Goal: Information Seeking & Learning: Check status

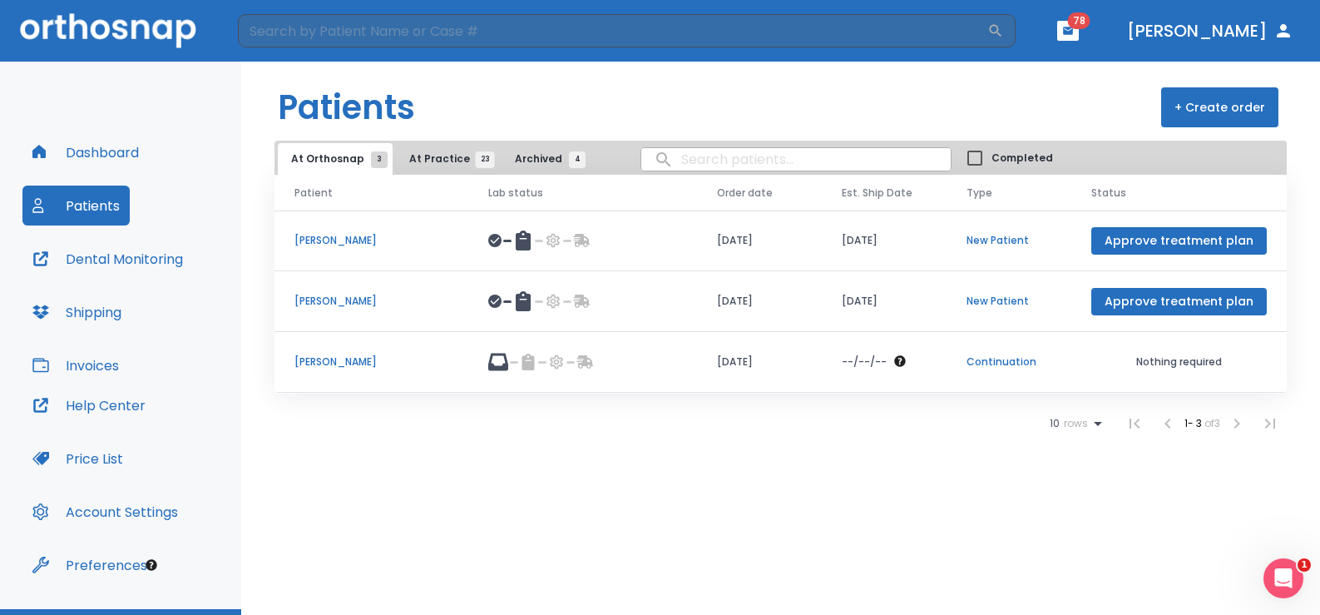
click at [744, 158] on input "search" at bounding box center [795, 159] width 309 height 32
type input "chris banis"
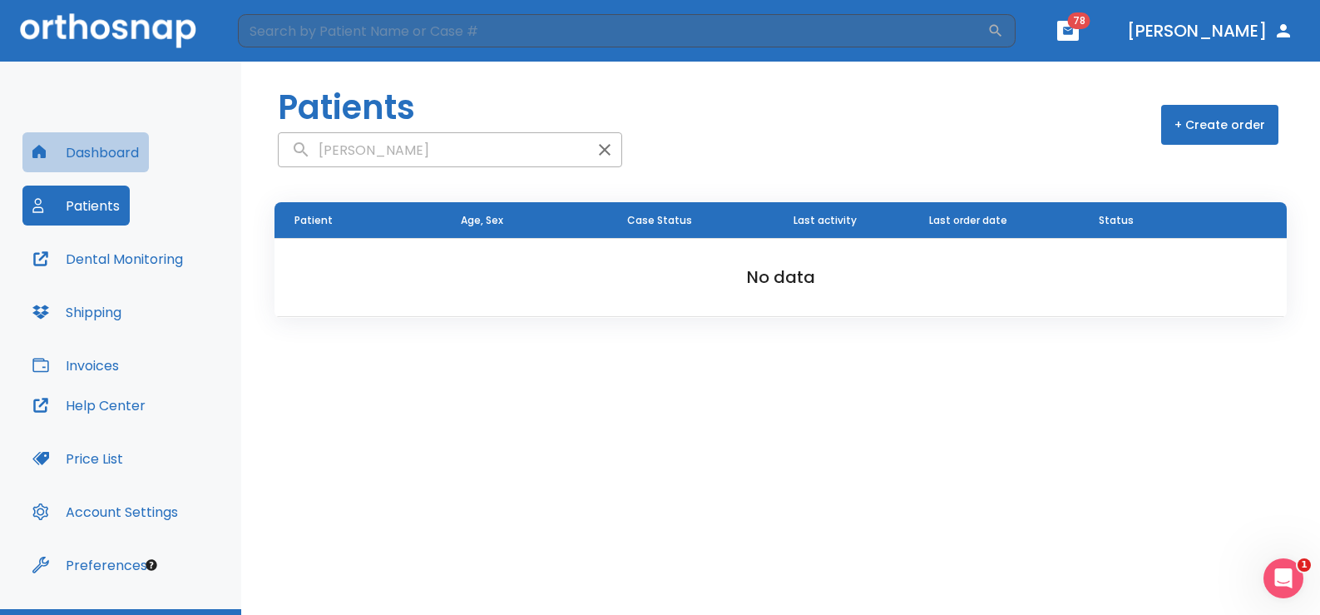
click at [127, 151] on button "Dashboard" at bounding box center [85, 152] width 126 height 40
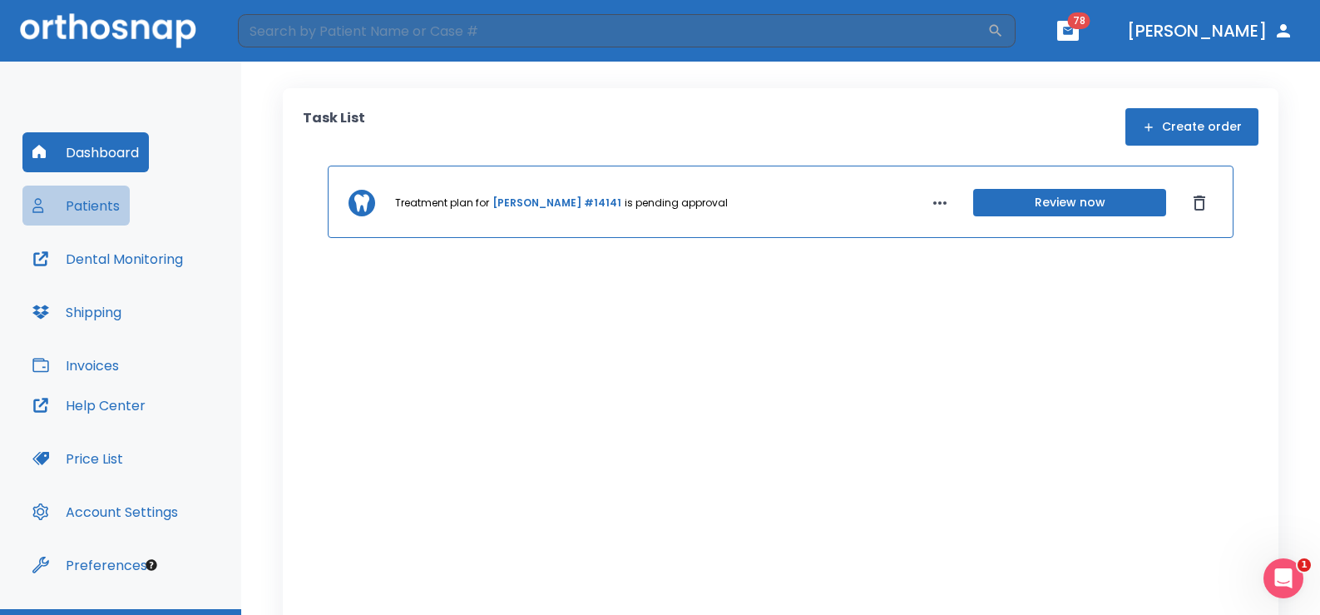
click at [90, 211] on button "Patients" at bounding box center [75, 206] width 107 height 40
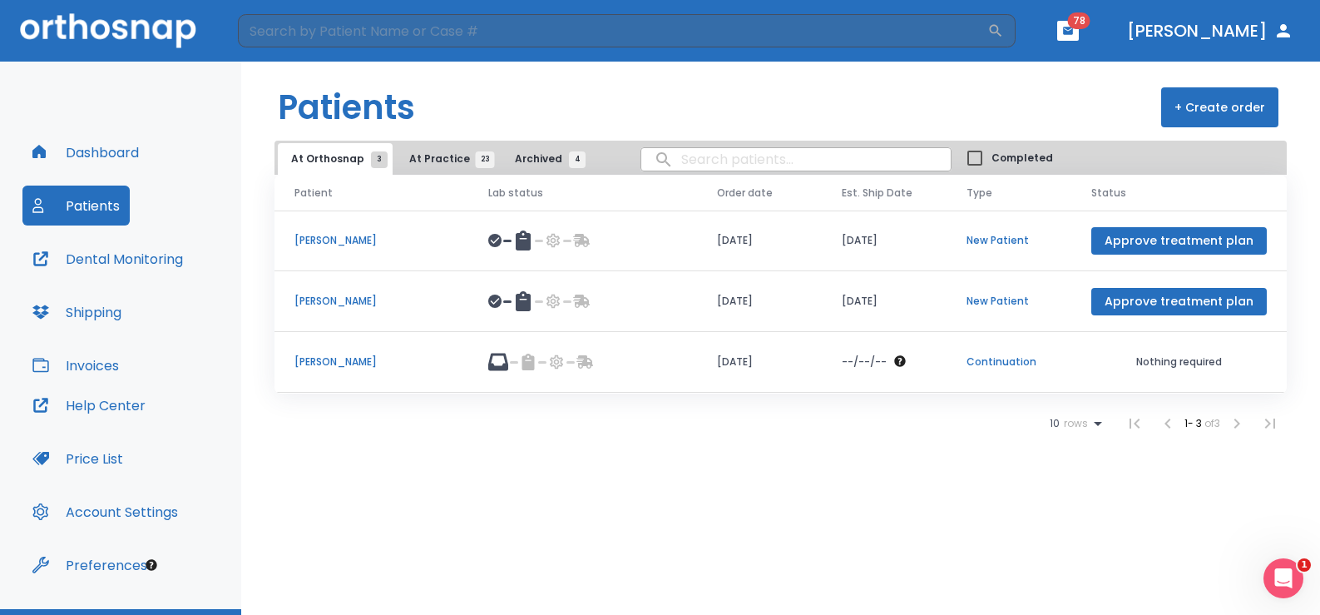
click at [445, 159] on span "At Practice 23" at bounding box center [447, 158] width 76 height 15
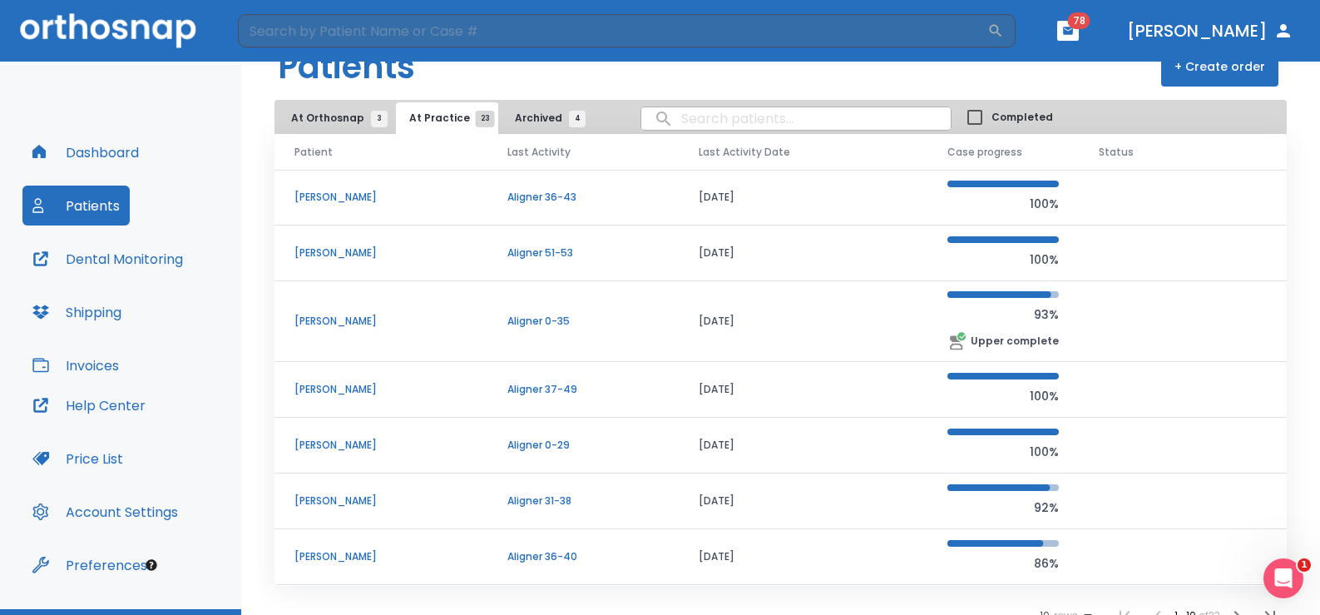
scroll to position [58, 0]
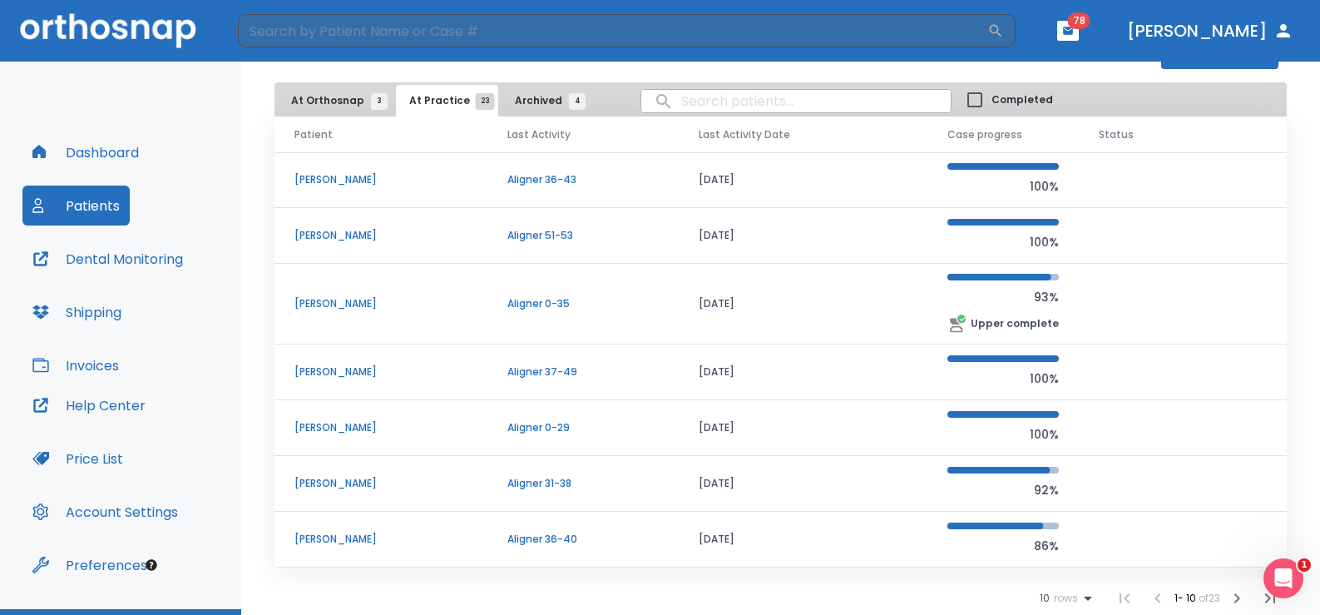
click at [1228, 594] on icon "button" at bounding box center [1237, 598] width 20 height 20
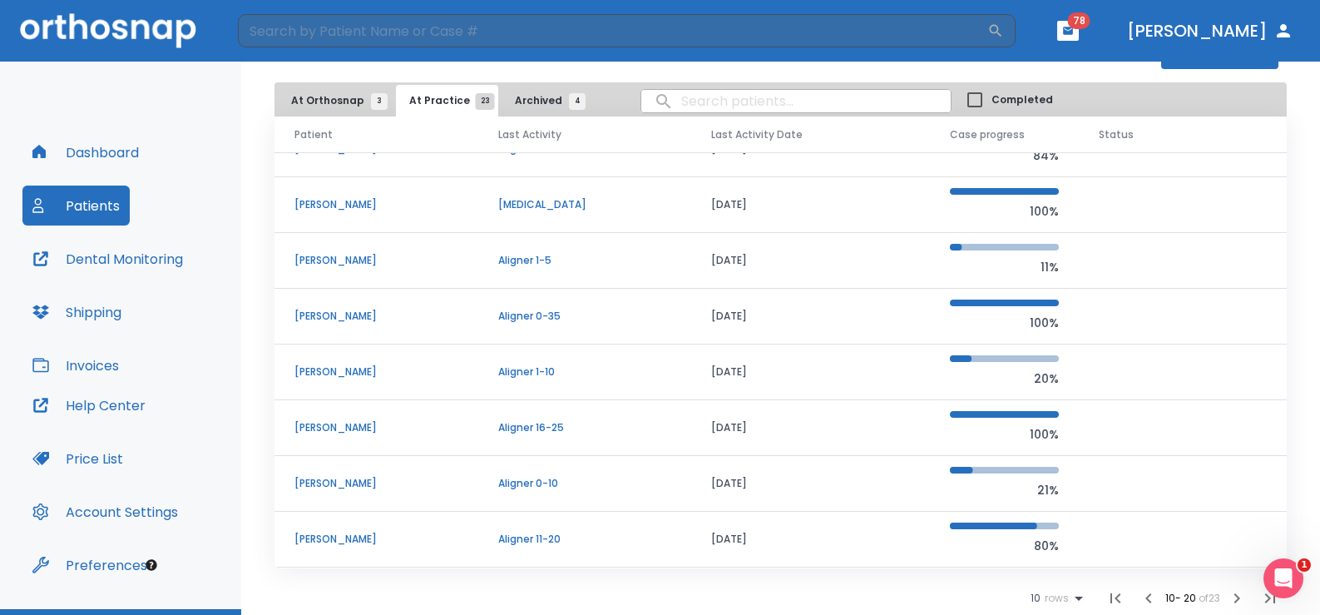
scroll to position [39, 0]
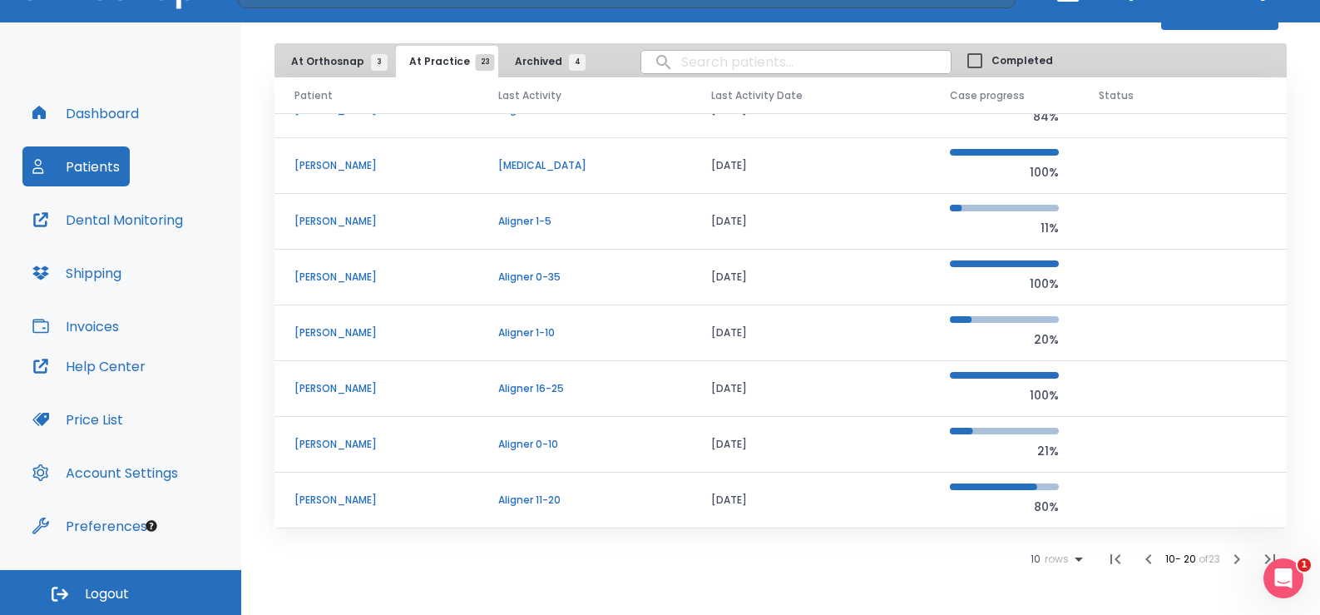
click at [349, 443] on p "[PERSON_NAME]" at bounding box center [376, 444] width 164 height 15
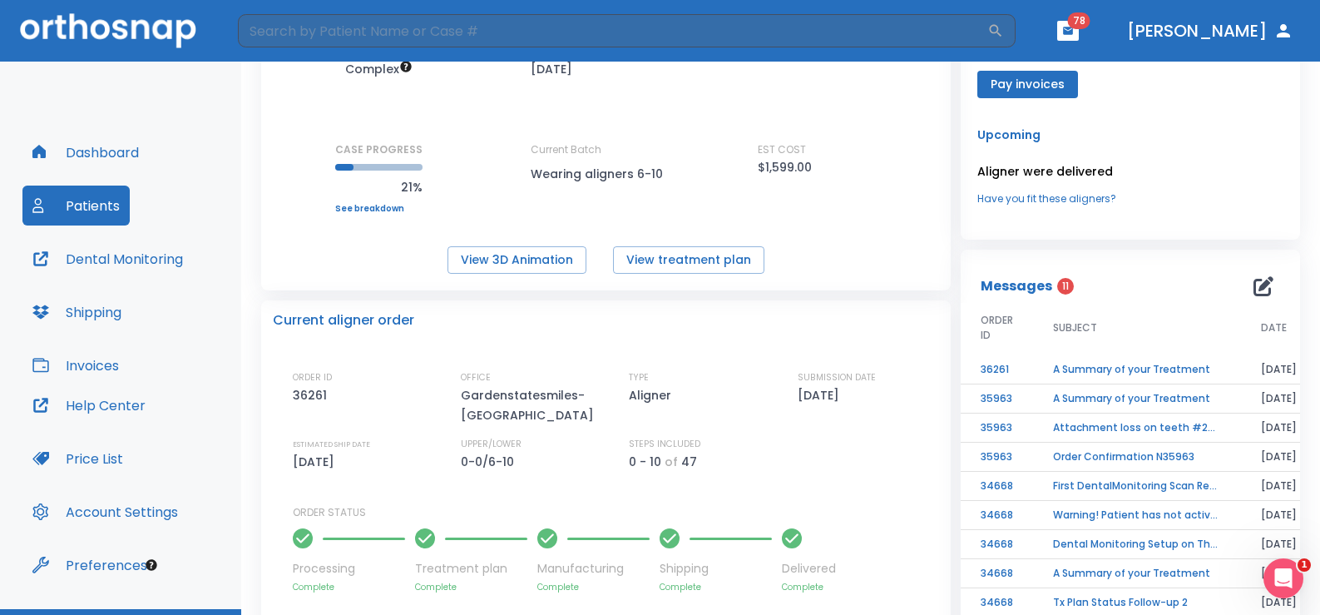
scroll to position [166, 0]
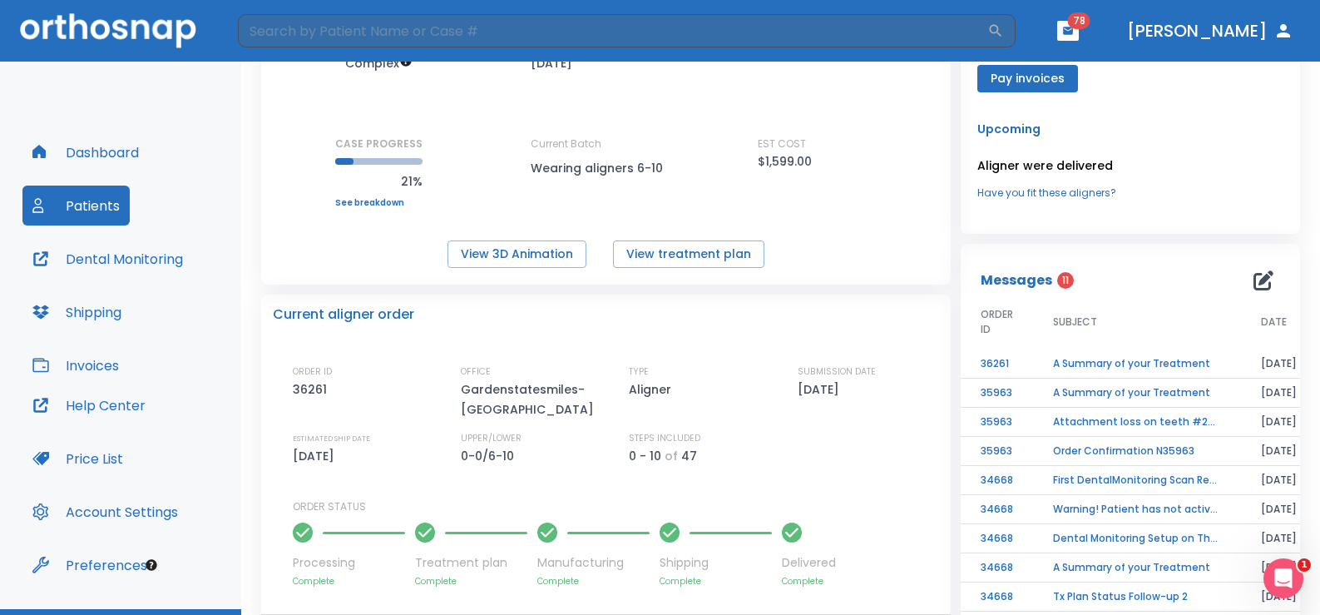
click at [1086, 362] on td "A Summary of your Treatment" at bounding box center [1137, 363] width 208 height 29
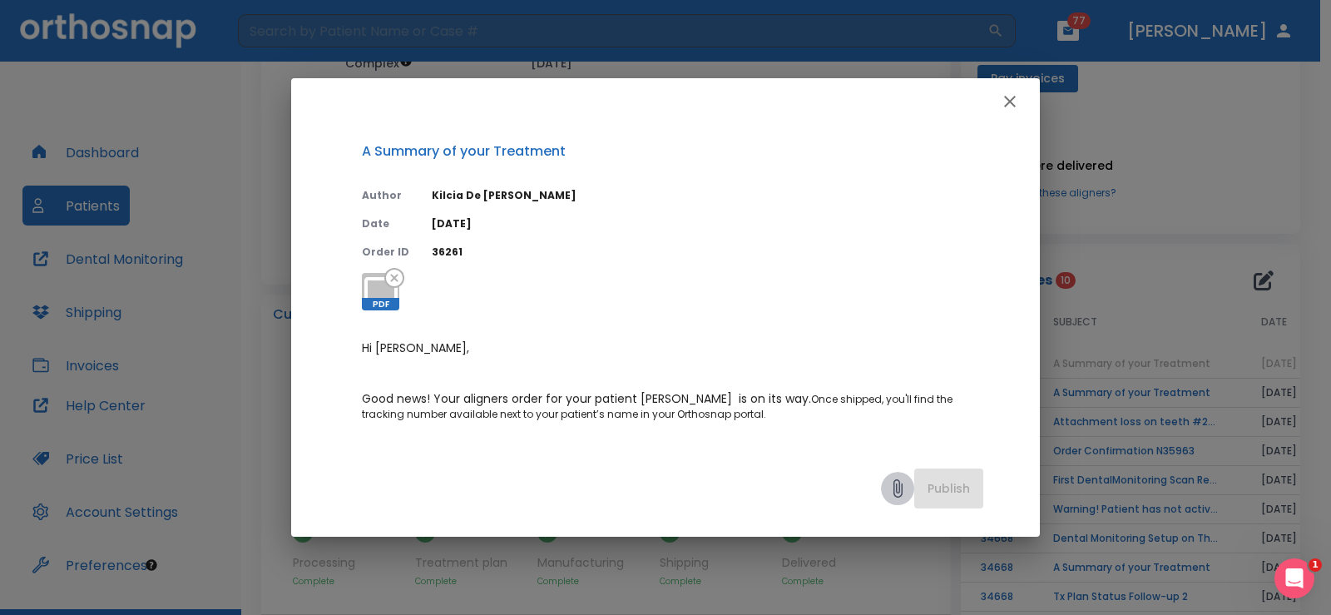
click at [893, 485] on icon at bounding box center [898, 488] width 20 height 20
drag, startPoint x: 917, startPoint y: 117, endPoint x: 965, endPoint y: 162, distance: 65.9
click at [916, 434] on div "A Summary of your Treatment Author Kilcia De Jesus Date 08/25/25 Order ID 36261…" at bounding box center [665, 307] width 749 height 458
click at [1007, 92] on icon "button" at bounding box center [1010, 102] width 20 height 20
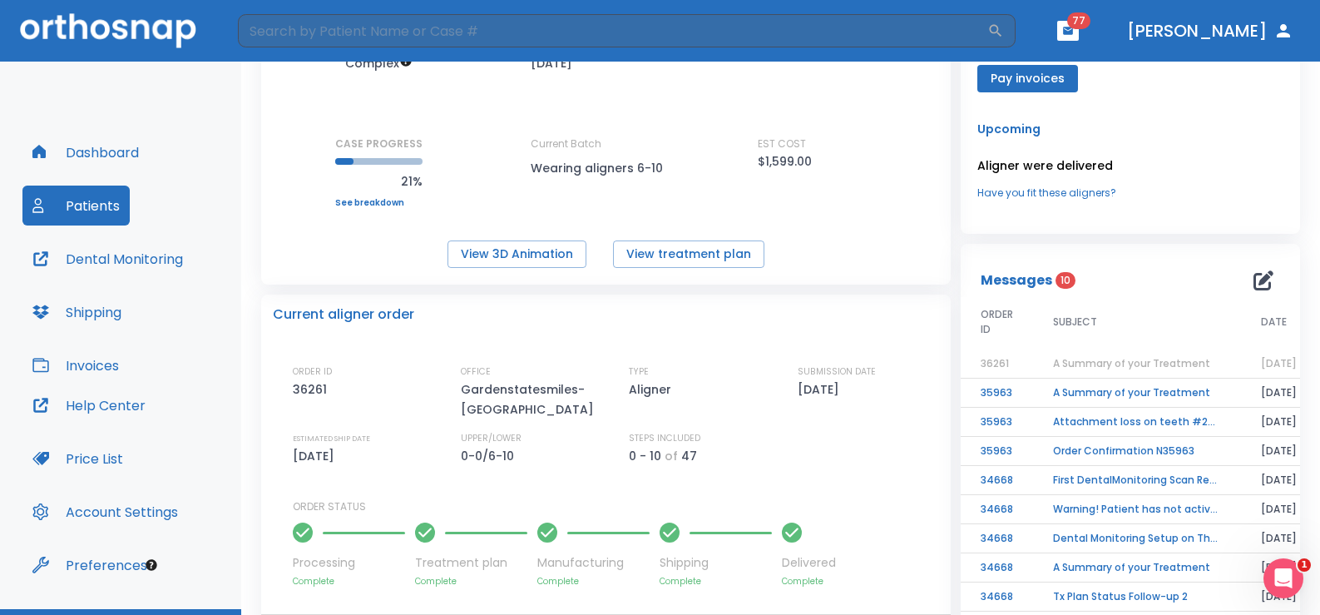
click at [1267, 314] on th "DATE" at bounding box center [1279, 323] width 76 height 53
click at [1269, 320] on span "DATE" at bounding box center [1274, 321] width 26 height 15
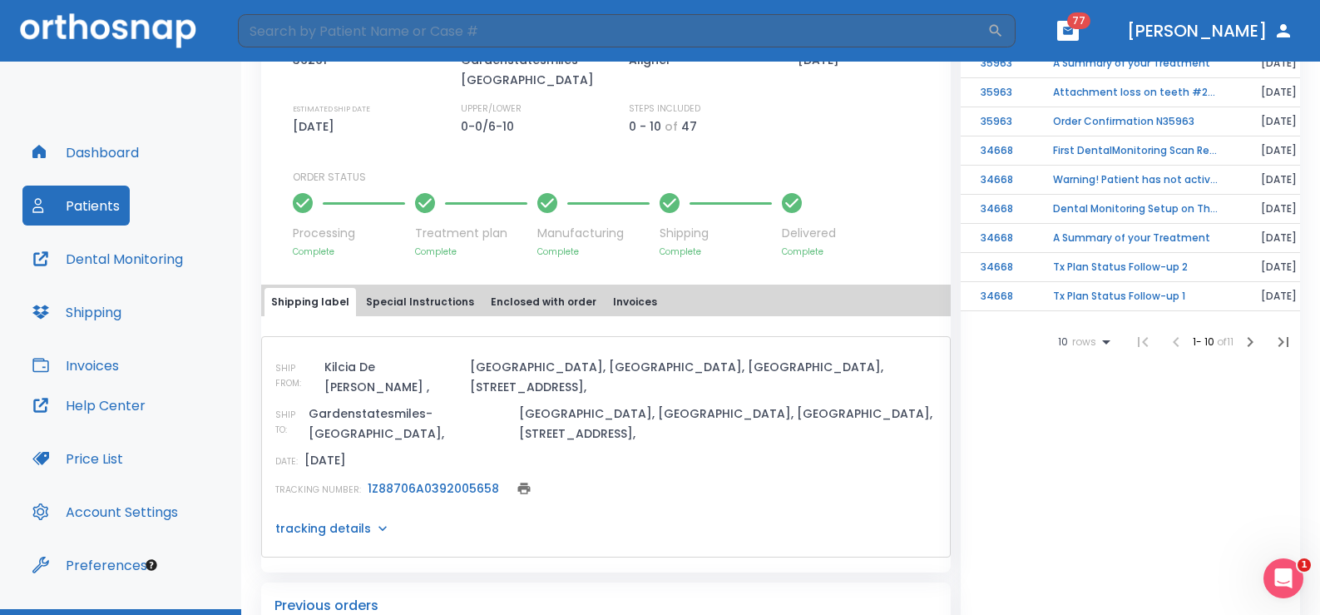
scroll to position [492, 0]
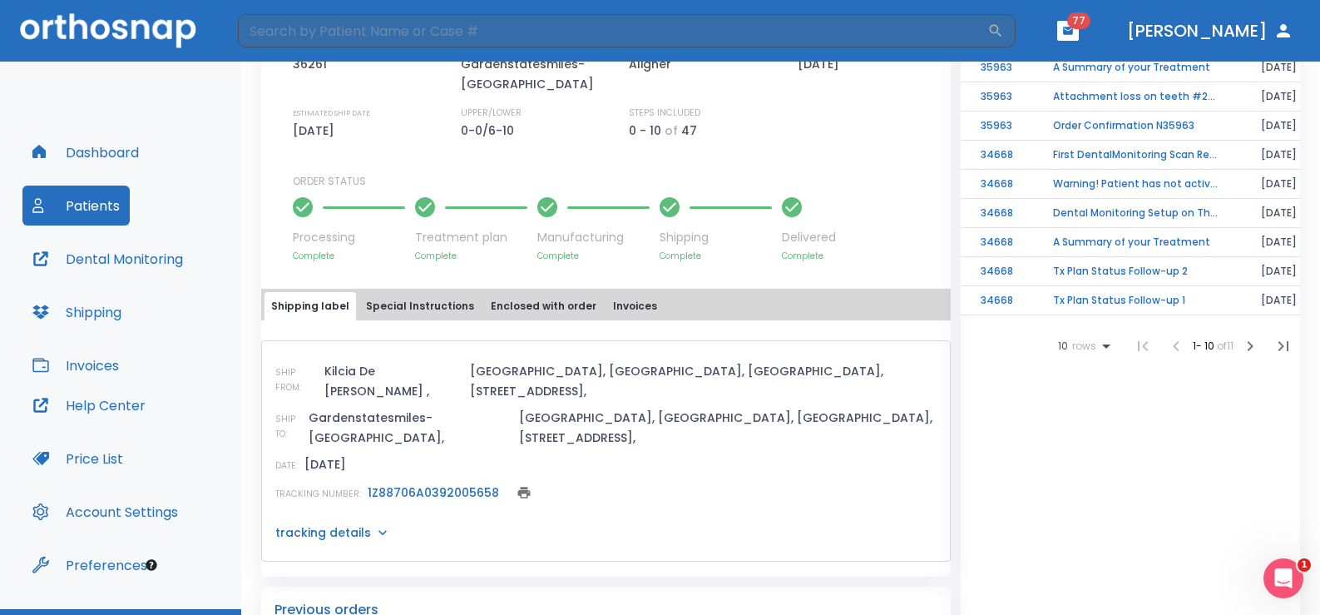
click at [402, 303] on button "Special Instructions" at bounding box center [419, 306] width 121 height 28
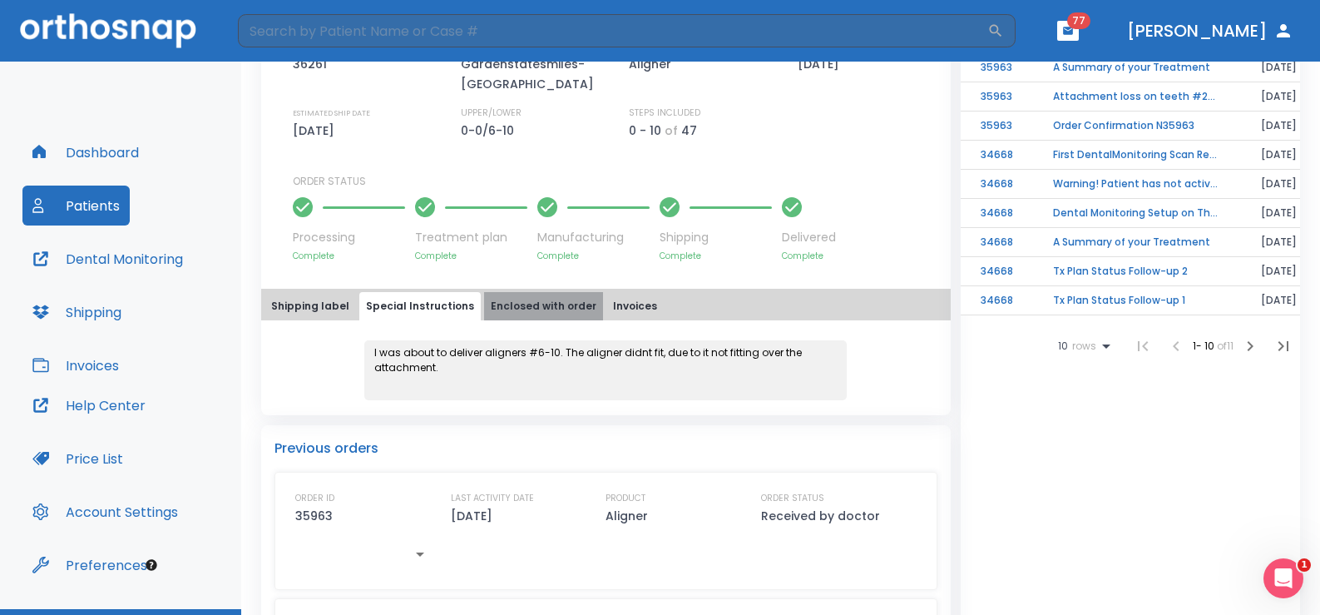
click at [547, 301] on button "Enclosed with order" at bounding box center [543, 306] width 119 height 28
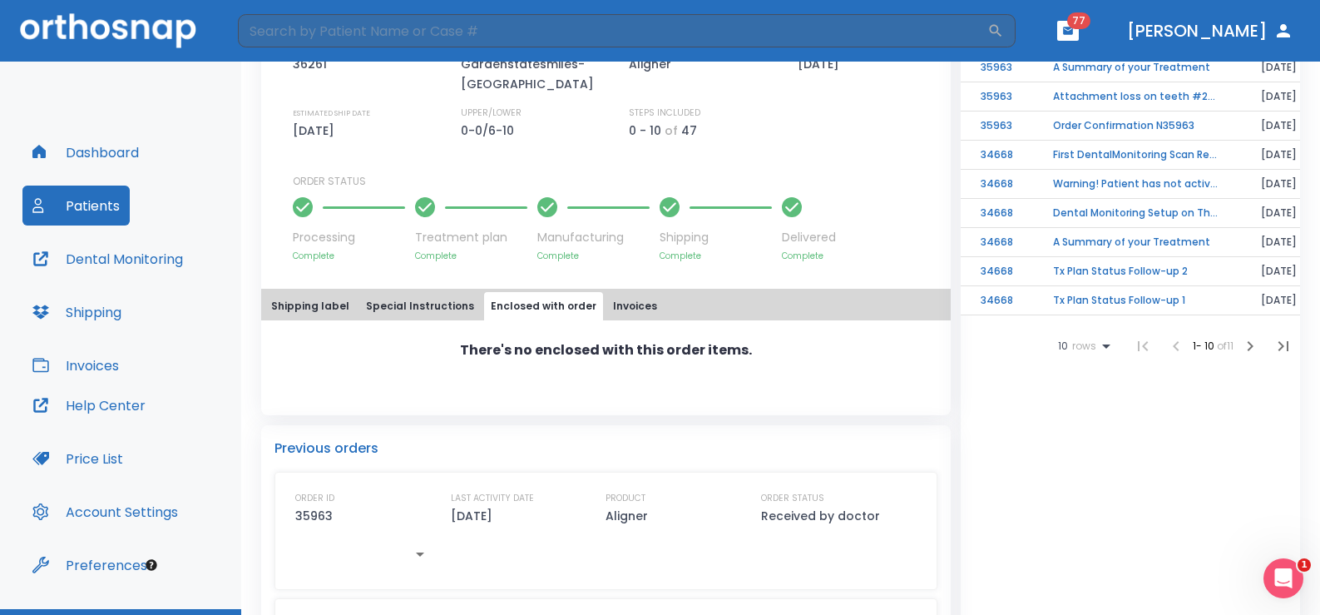
click at [644, 316] on div "Shipping label Special Instructions Enclosed with order Invoices" at bounding box center [606, 306] width 683 height 28
click at [633, 308] on button "Invoices" at bounding box center [634, 306] width 57 height 28
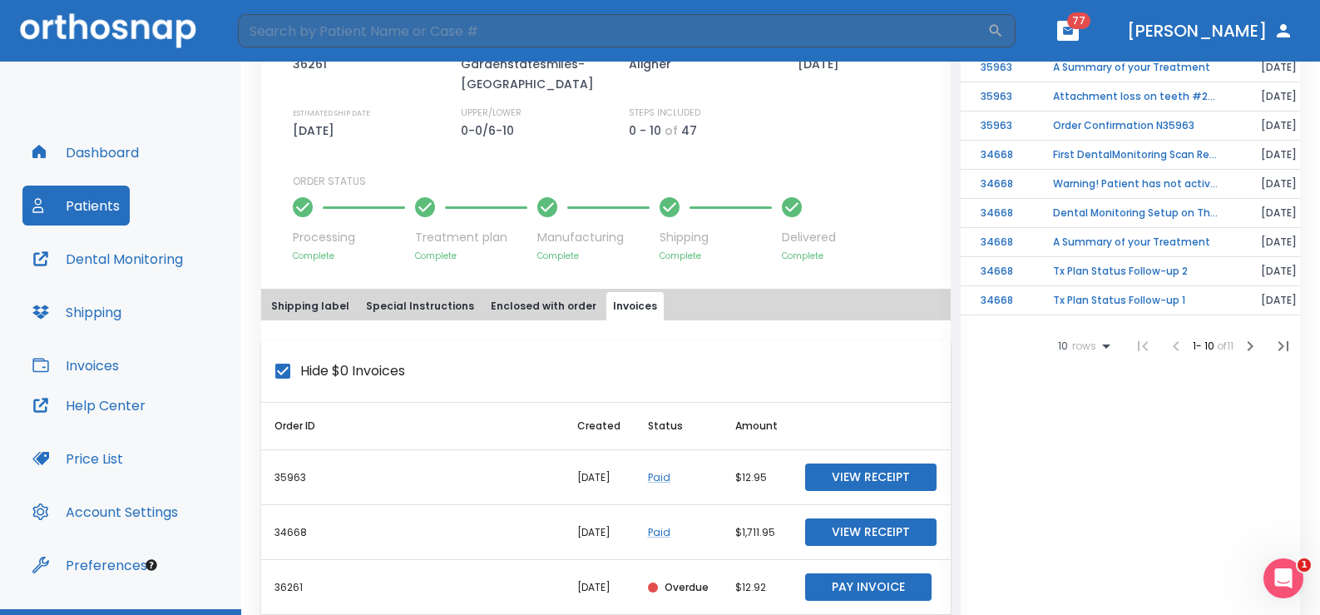
click at [302, 315] on button "Shipping label" at bounding box center [311, 306] width 92 height 28
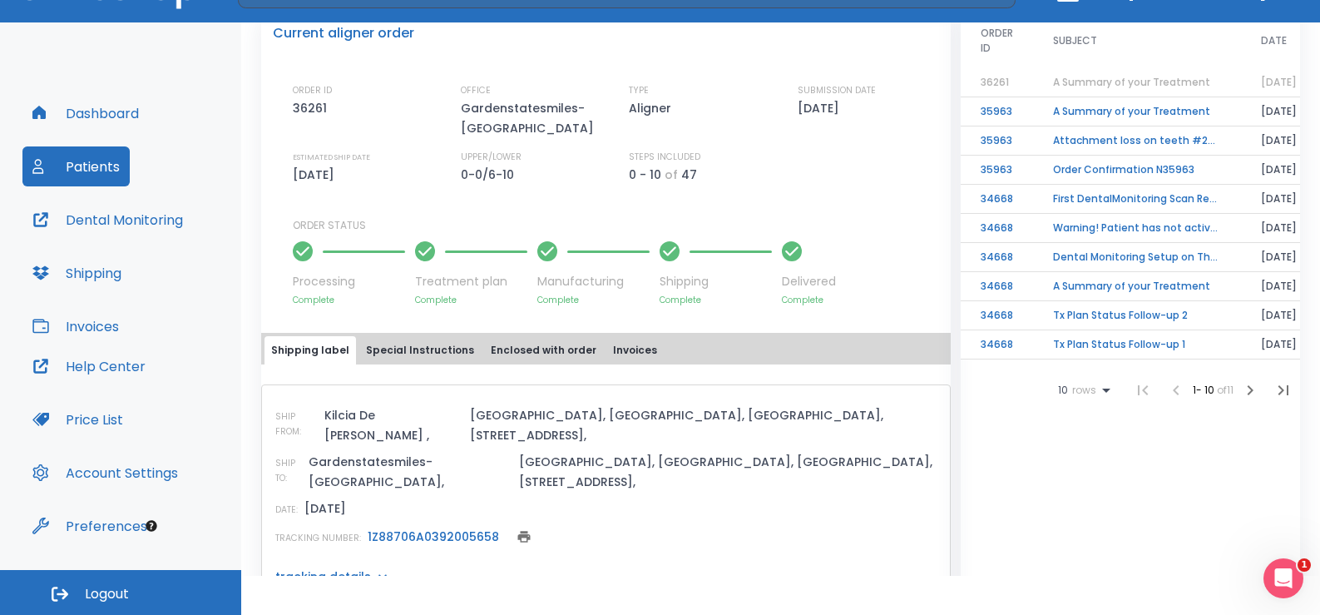
scroll to position [0, 0]
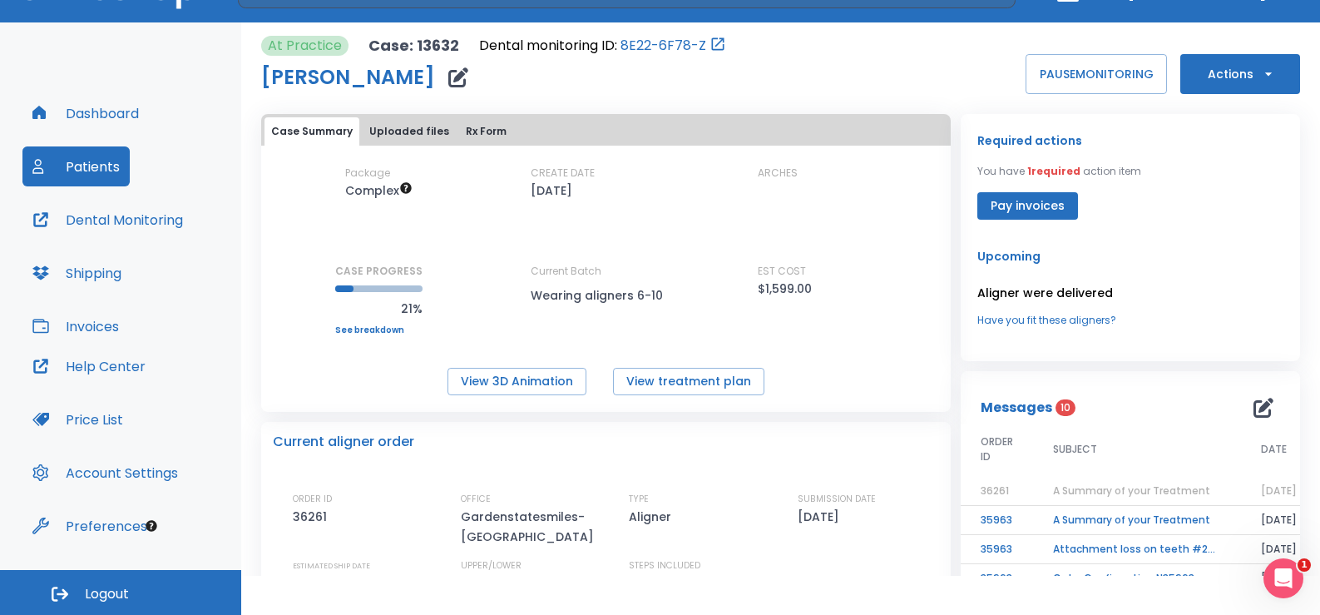
click at [420, 127] on button "Uploaded files" at bounding box center [409, 131] width 93 height 28
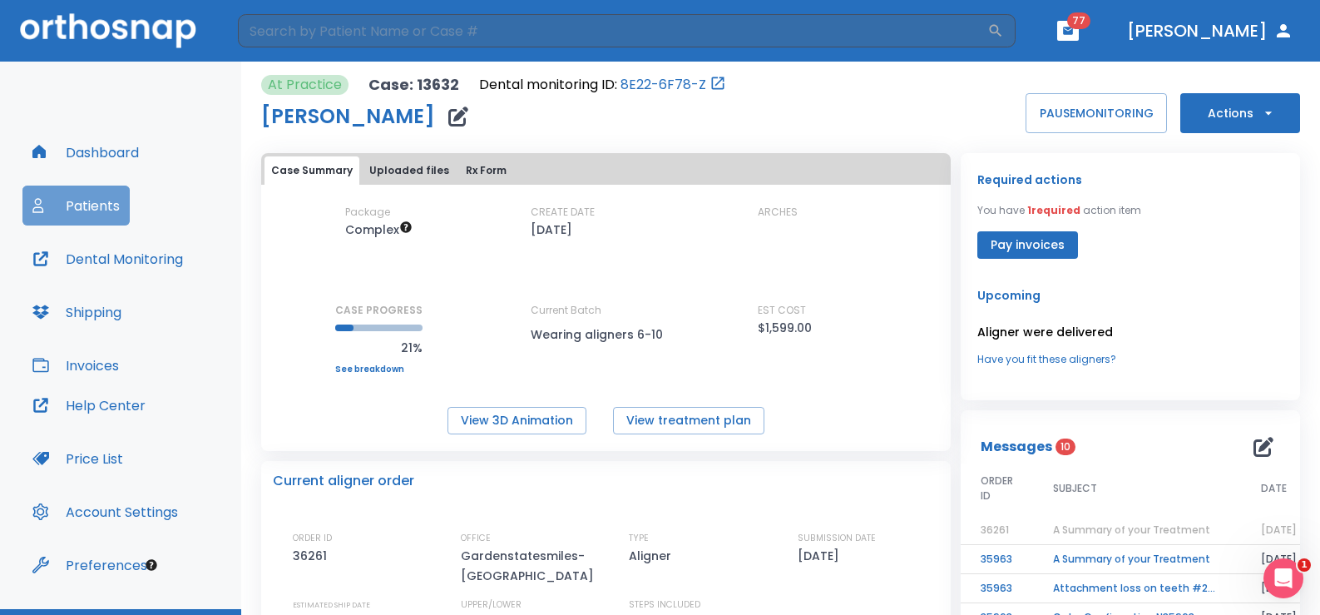
click at [97, 197] on button "Patients" at bounding box center [75, 206] width 107 height 40
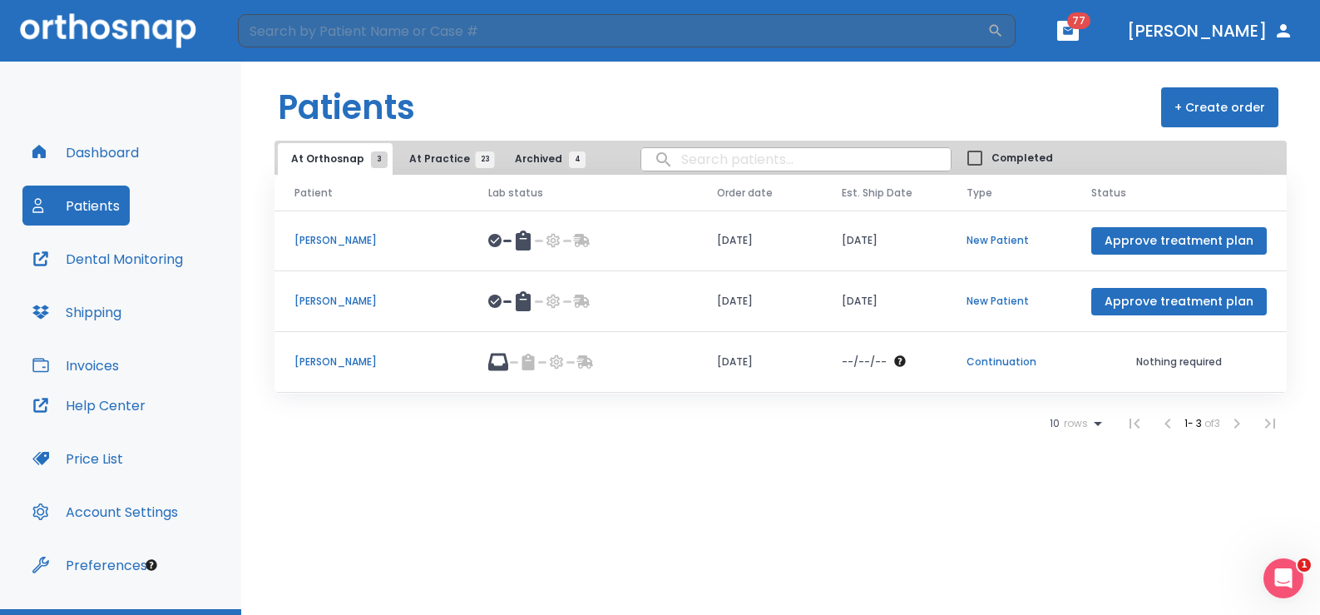
click at [439, 163] on span "At Practice 23" at bounding box center [447, 158] width 76 height 15
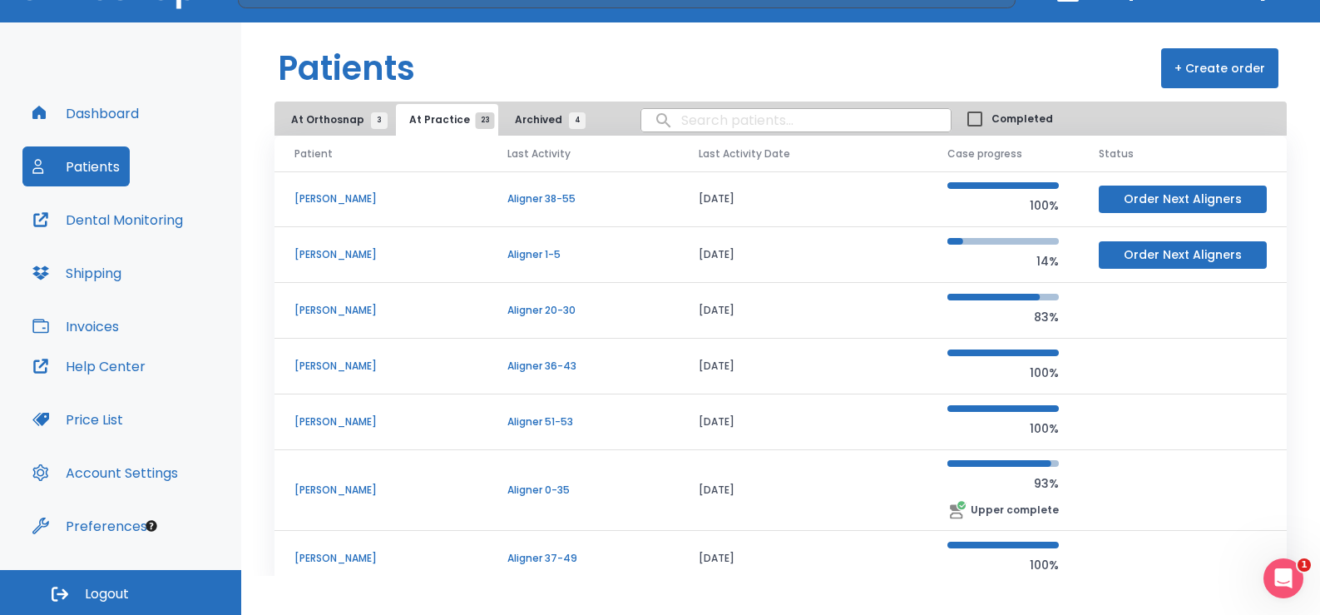
click at [458, 125] on span "At Practice 23" at bounding box center [447, 119] width 76 height 15
drag, startPoint x: 316, startPoint y: 112, endPoint x: 313, endPoint y: 143, distance: 31.0
click at [316, 128] on button "At Orthosnap 3" at bounding box center [335, 120] width 115 height 32
